Goal: Task Accomplishment & Management: Complete application form

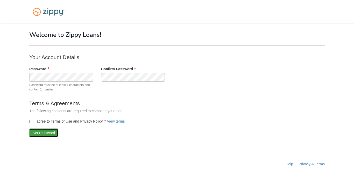
click at [45, 132] on button "Set Password" at bounding box center [43, 133] width 29 height 9
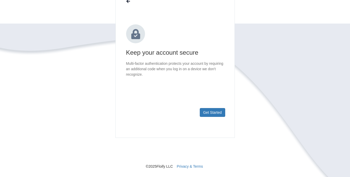
scroll to position [71, 0]
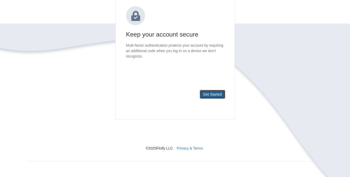
click at [208, 95] on button "Get Started" at bounding box center [211, 94] width 25 height 9
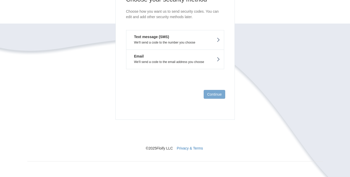
click at [217, 41] on icon at bounding box center [218, 40] width 4 height 6
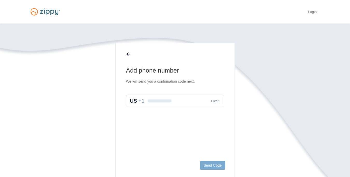
scroll to position [26, 0]
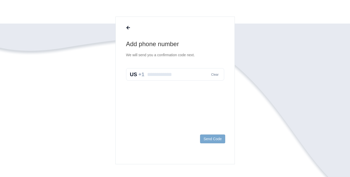
click at [149, 74] on input "text" at bounding box center [175, 74] width 98 height 12
type input "**********"
click at [209, 139] on button "Send Code" at bounding box center [212, 138] width 25 height 9
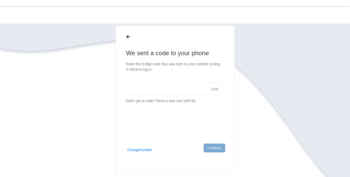
scroll to position [0, 0]
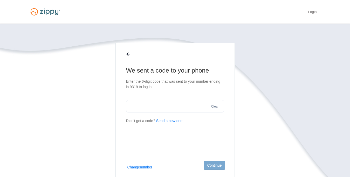
click at [128, 104] on input "text" at bounding box center [175, 106] width 98 height 12
type input "******"
click at [216, 164] on button "Continue" at bounding box center [213, 165] width 21 height 9
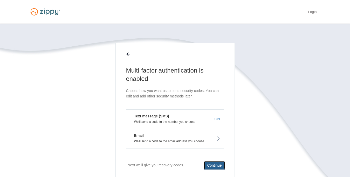
click at [215, 165] on button "Continue" at bounding box center [213, 165] width 21 height 9
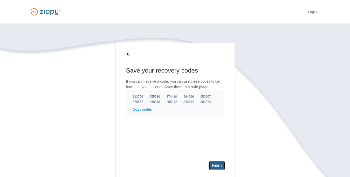
click at [215, 165] on link "Finish" at bounding box center [216, 165] width 16 height 9
